Goal: Task Accomplishment & Management: Use online tool/utility

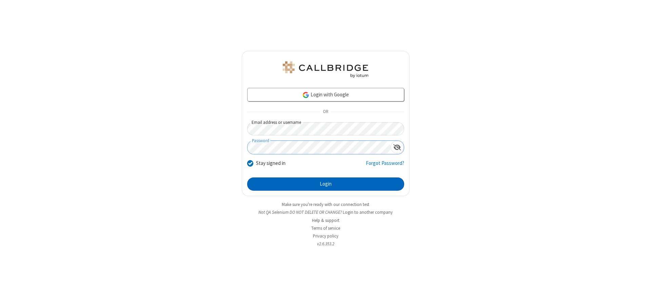
click at [325, 184] on button "Login" at bounding box center [325, 184] width 157 height 14
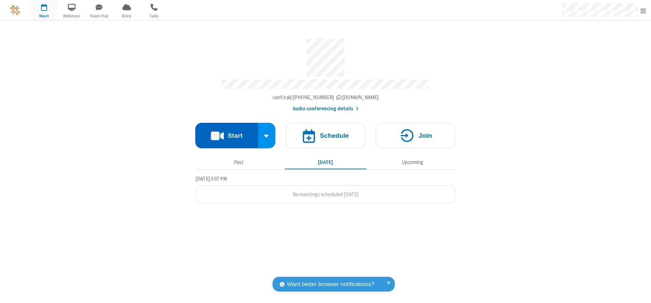
click at [226, 133] on button "Start" at bounding box center [226, 135] width 63 height 25
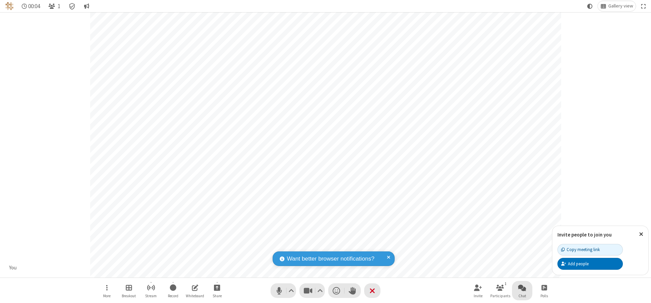
click at [522, 287] on span "Open chat" at bounding box center [522, 287] width 8 height 8
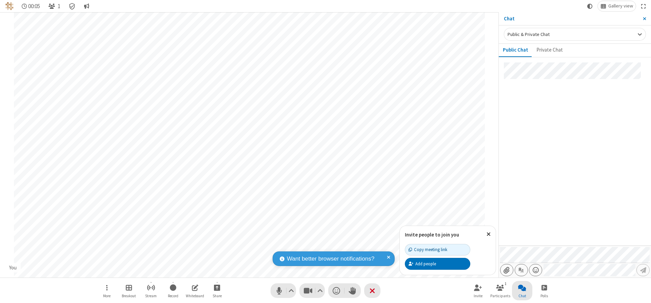
type input "C:\fakepath\doc_test.docx"
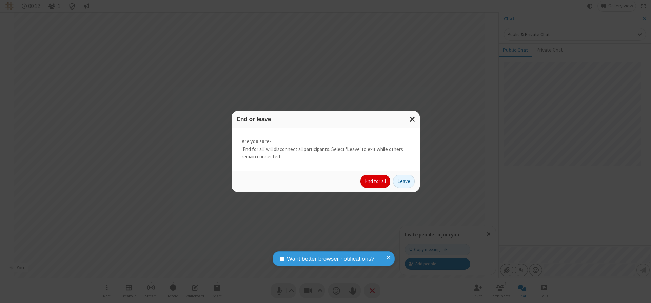
click at [376, 181] on button "End for all" at bounding box center [375, 182] width 30 height 14
